Goal: Check status: Check status

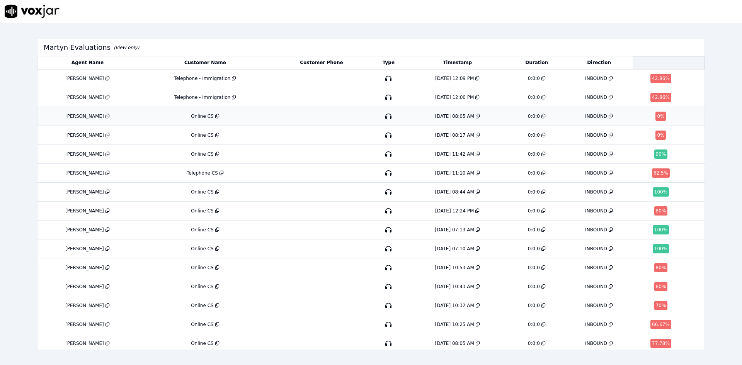
click at [208, 117] on div "Online CS" at bounding box center [205, 116] width 129 height 6
click at [80, 118] on div "[PERSON_NAME]" at bounding box center [84, 116] width 39 height 6
click at [349, 138] on td at bounding box center [321, 135] width 97 height 19
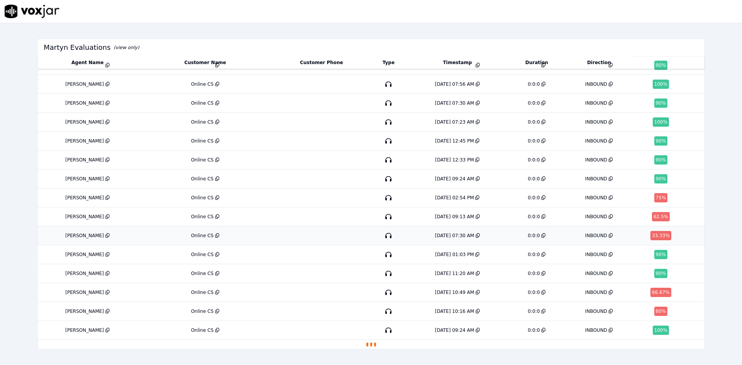
scroll to position [494, 0]
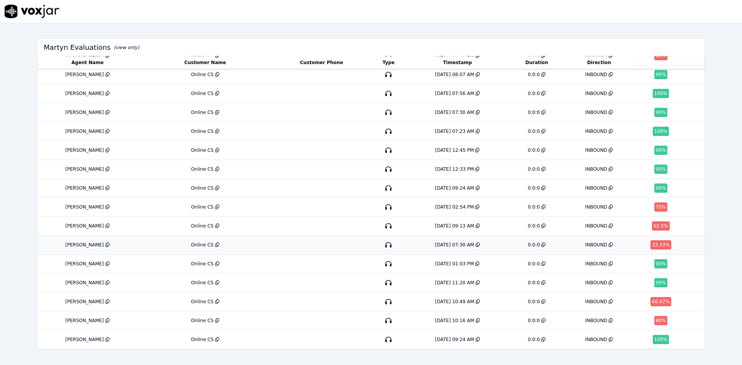
click at [191, 242] on div "Online CS" at bounding box center [202, 245] width 23 height 6
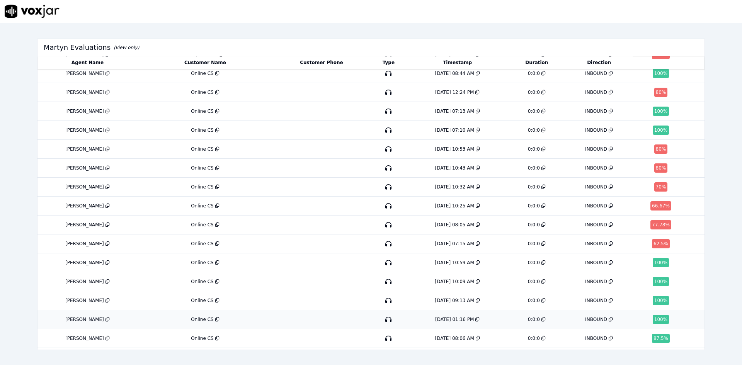
scroll to position [0, 0]
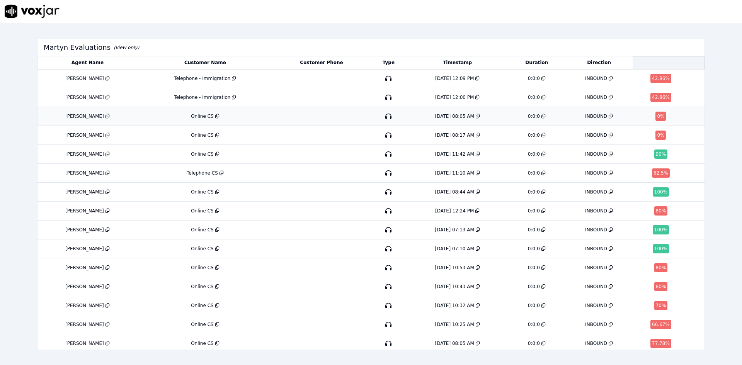
click at [483, 116] on div "8/14/25 08:05 AM" at bounding box center [457, 116] width 95 height 6
click at [570, 143] on td "INBOUND" at bounding box center [598, 135] width 67 height 19
click at [451, 74] on td "8/14/25 12:09 PM" at bounding box center [457, 78] width 101 height 19
click at [511, 81] on div "0:0:0" at bounding box center [536, 78] width 51 height 6
click at [578, 101] on td "INBOUND" at bounding box center [598, 97] width 67 height 19
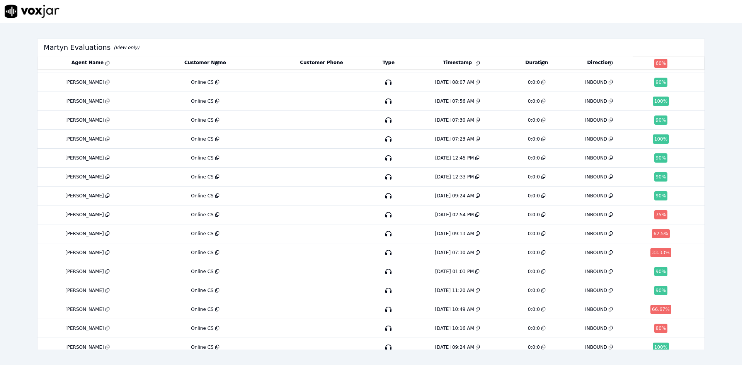
scroll to position [456, 0]
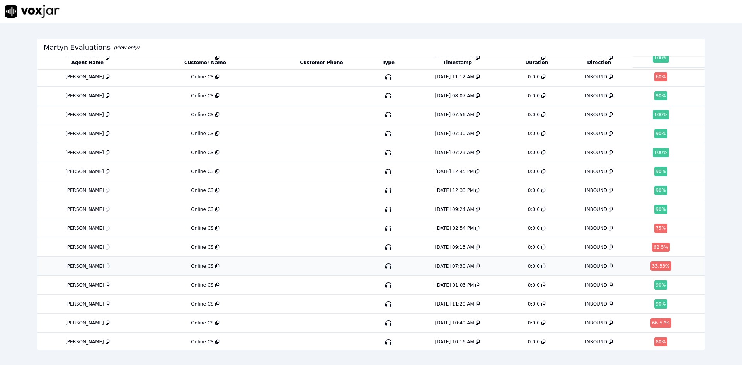
click at [474, 268] on button at bounding box center [477, 266] width 6 height 6
click at [448, 268] on div "5/27/25 07:30 AM" at bounding box center [454, 266] width 39 height 6
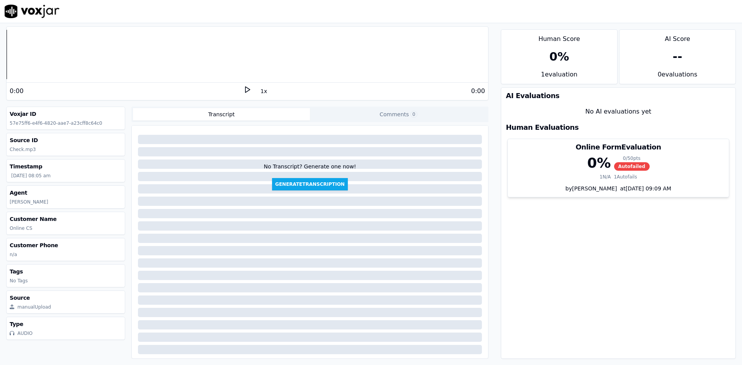
scroll to position [16, 0]
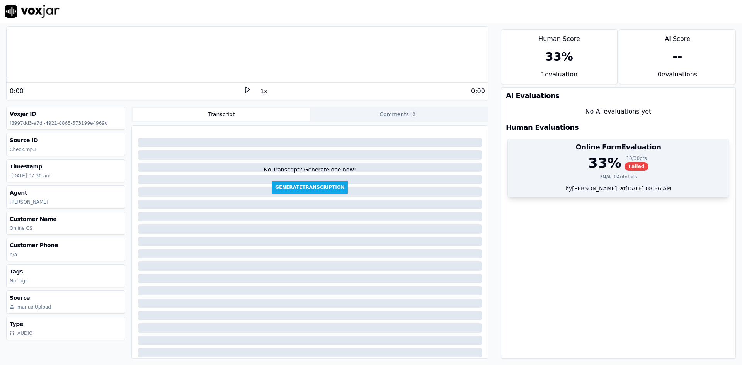
click at [585, 183] on div "33 % 10 / 30 pts Failed 3 N/A 0 Autofails" at bounding box center [618, 169] width 221 height 29
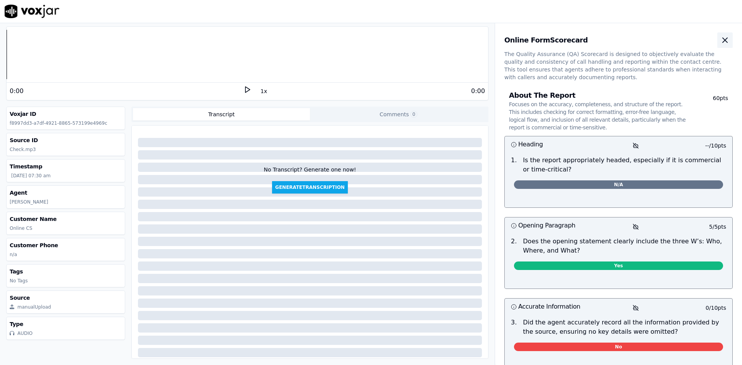
click at [717, 39] on button "button" at bounding box center [724, 39] width 15 height 15
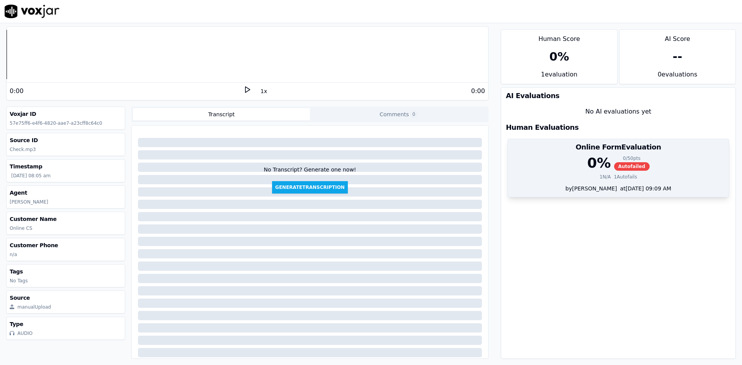
click at [636, 164] on div "0 % 0 / 50 pts Autofailed" at bounding box center [618, 162] width 212 height 15
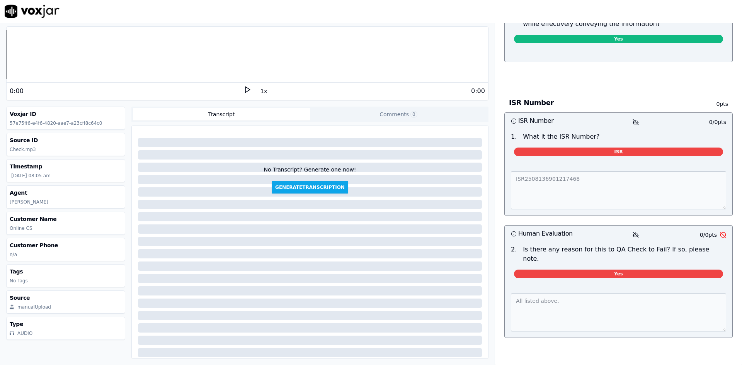
scroll to position [764, 0]
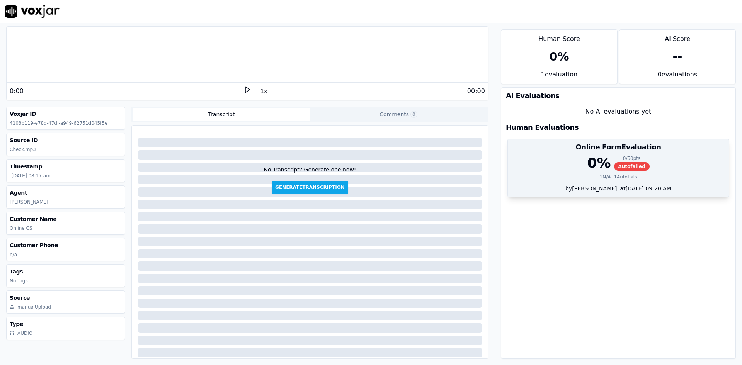
click at [588, 152] on div "Online Form Evaluation" at bounding box center [618, 147] width 221 height 16
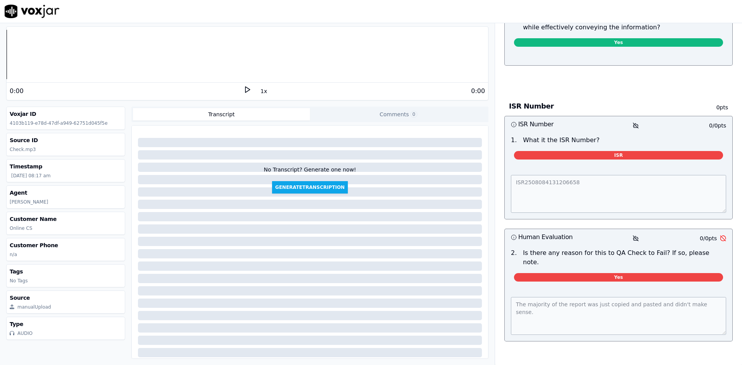
scroll to position [682, 0]
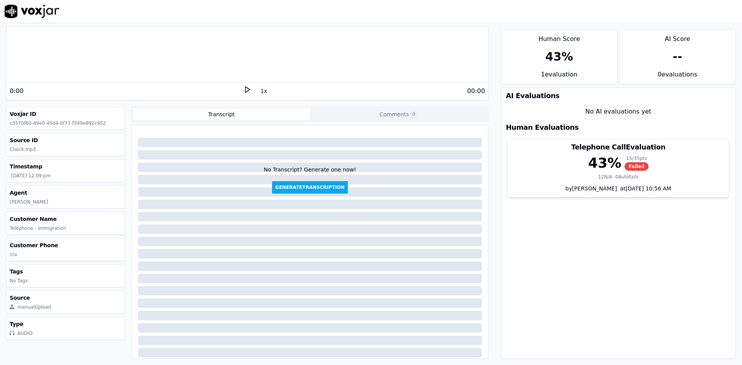
click at [542, 161] on div "43 % 15 / 35 pts Failed" at bounding box center [618, 162] width 212 height 15
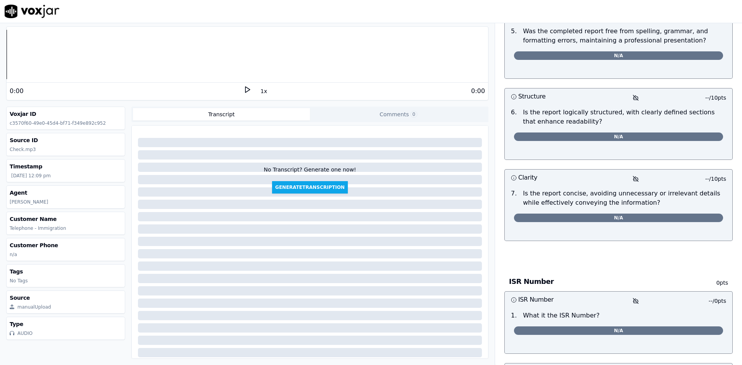
scroll to position [1373, 0]
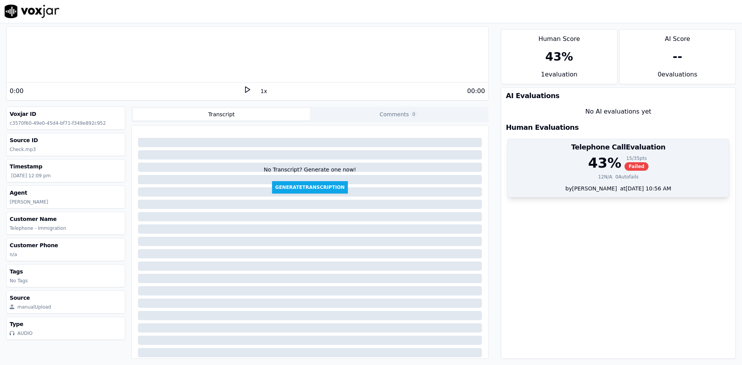
click at [581, 144] on h3 "Telephone Call Evaluation" at bounding box center [618, 147] width 212 height 7
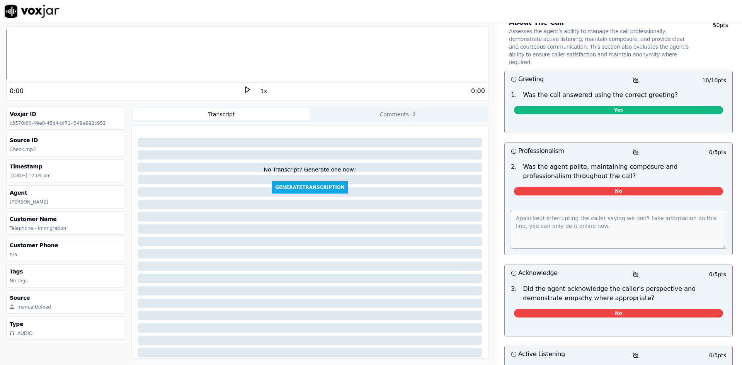
scroll to position [77, 0]
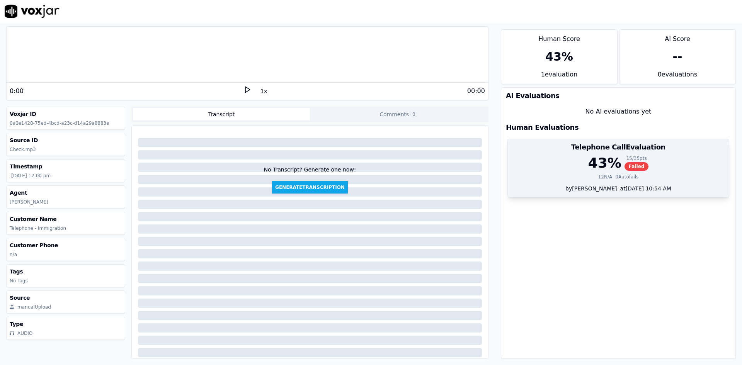
click at [568, 140] on div "Telephone Call Evaluation" at bounding box center [618, 147] width 221 height 16
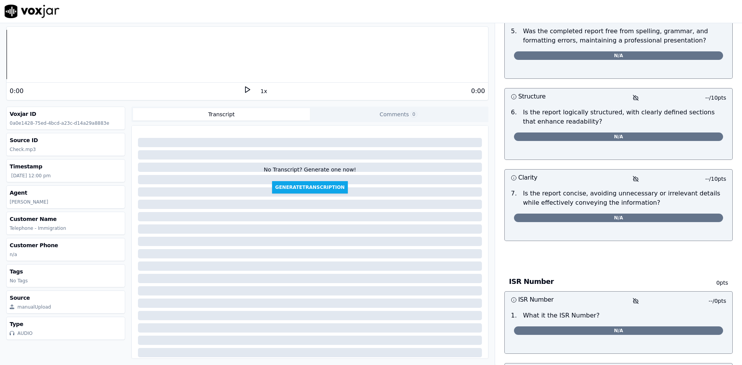
scroll to position [1373, 0]
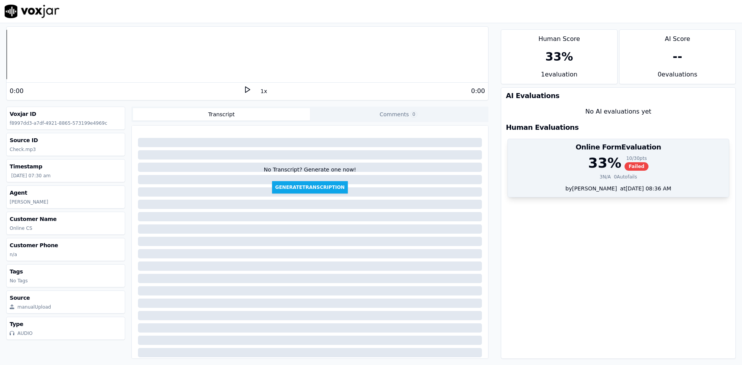
click at [604, 139] on div "Online Form Evaluation" at bounding box center [618, 147] width 221 height 16
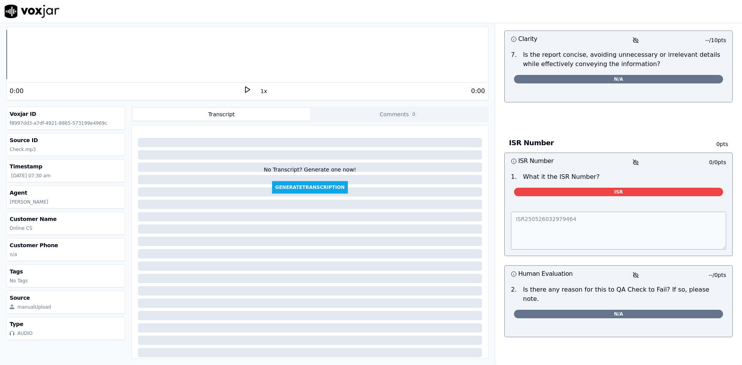
scroll to position [723, 0]
